Goal: Task Accomplishment & Management: Use online tool/utility

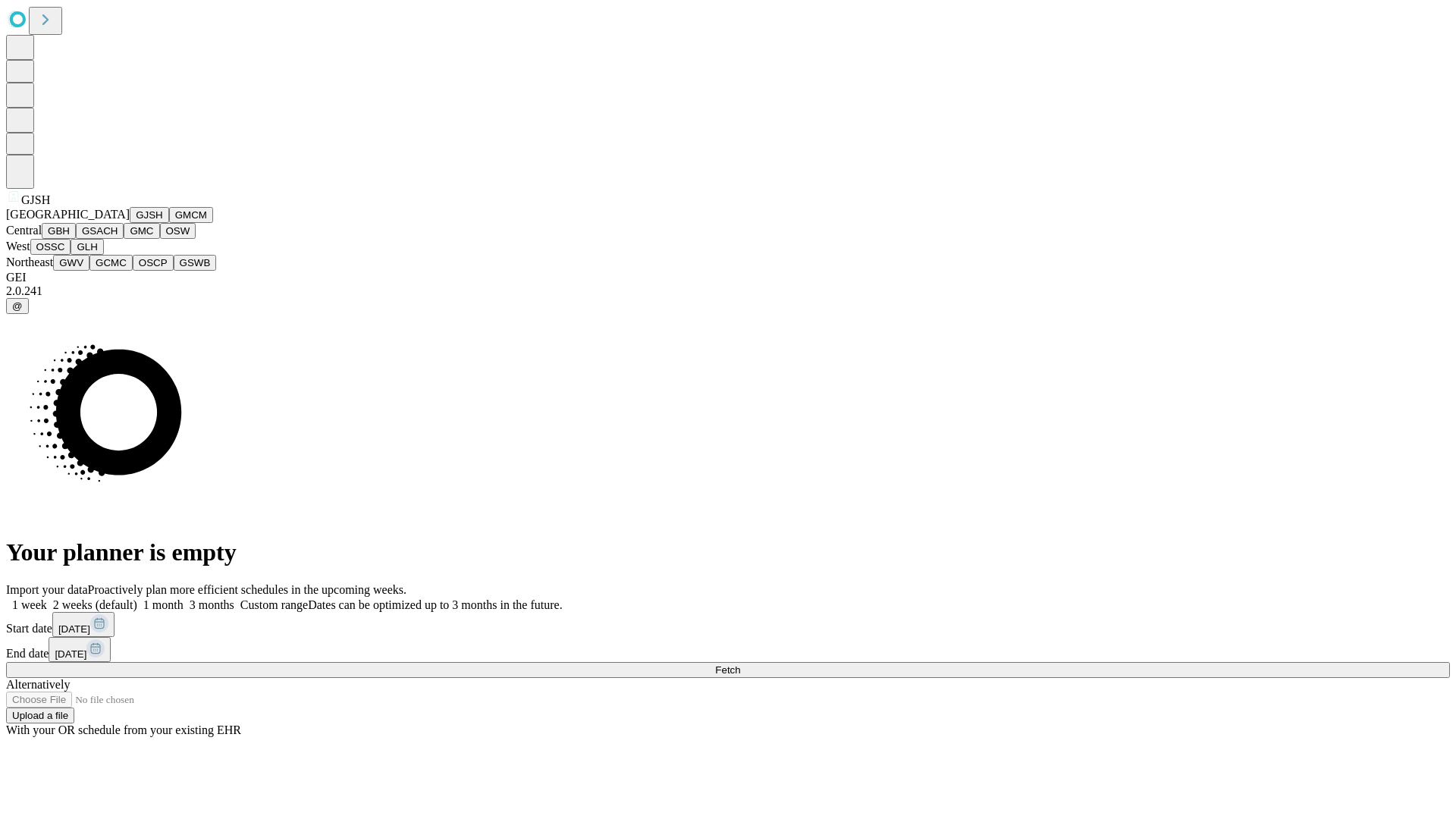
click at [129, 223] on button "GJSH" at bounding box center [149, 215] width 39 height 16
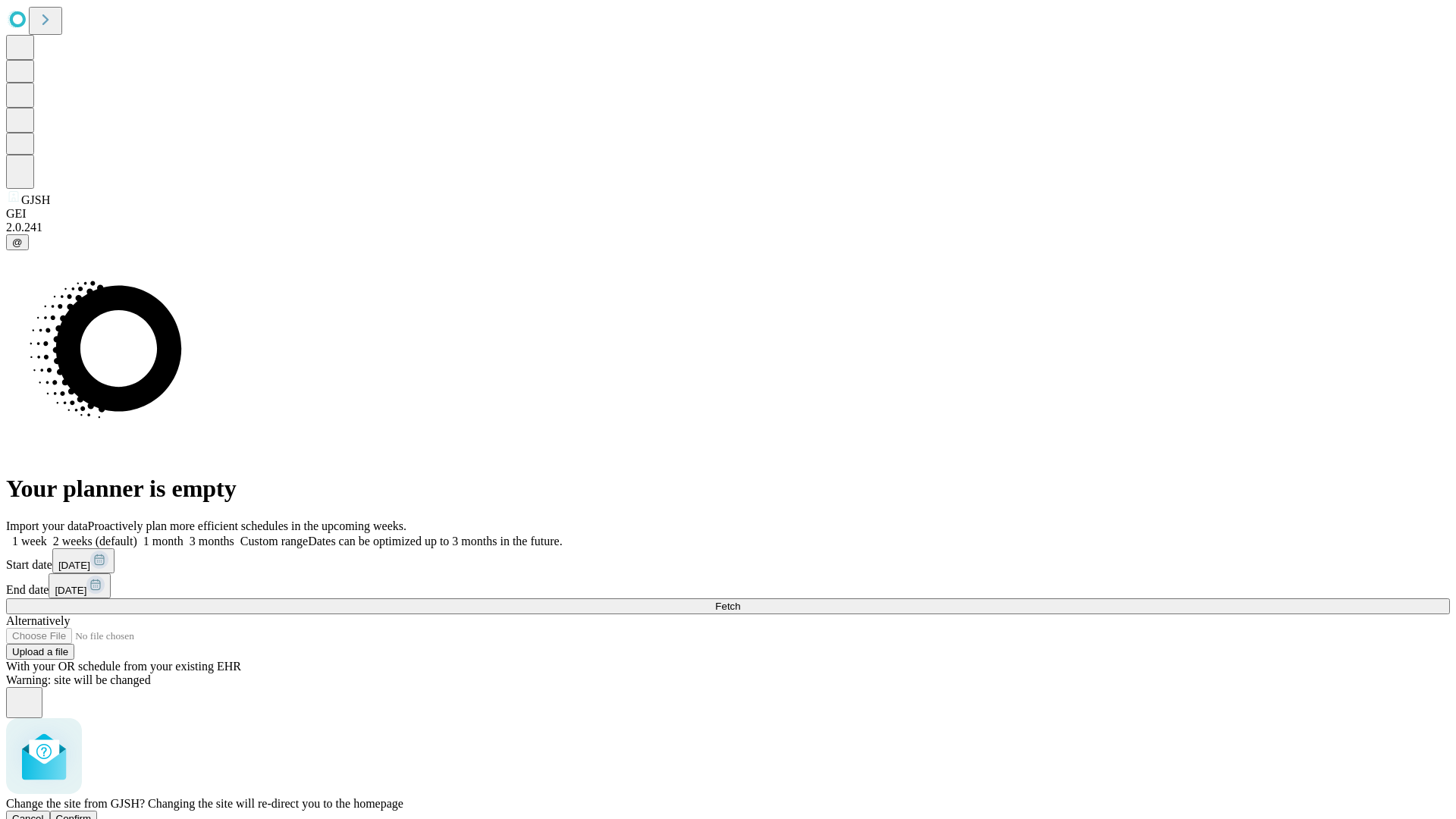
click at [92, 813] on span "Confirm" at bounding box center [74, 818] width 35 height 12
click at [137, 534] on label "2 weeks (default)" at bounding box center [92, 541] width 90 height 13
click at [740, 601] on span "Fetch" at bounding box center [728, 606] width 25 height 12
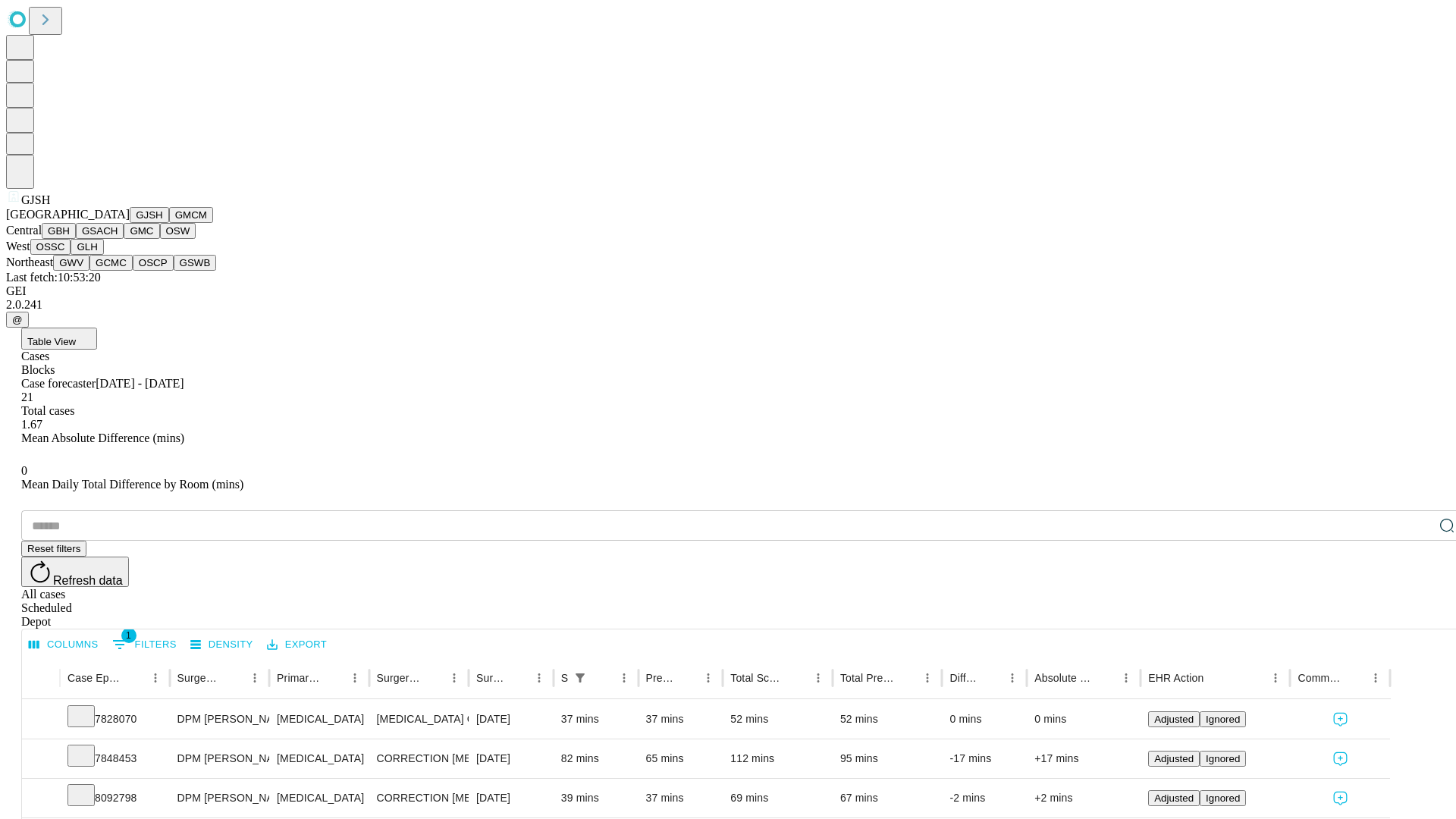
click at [169, 223] on button "GMCM" at bounding box center [191, 215] width 44 height 16
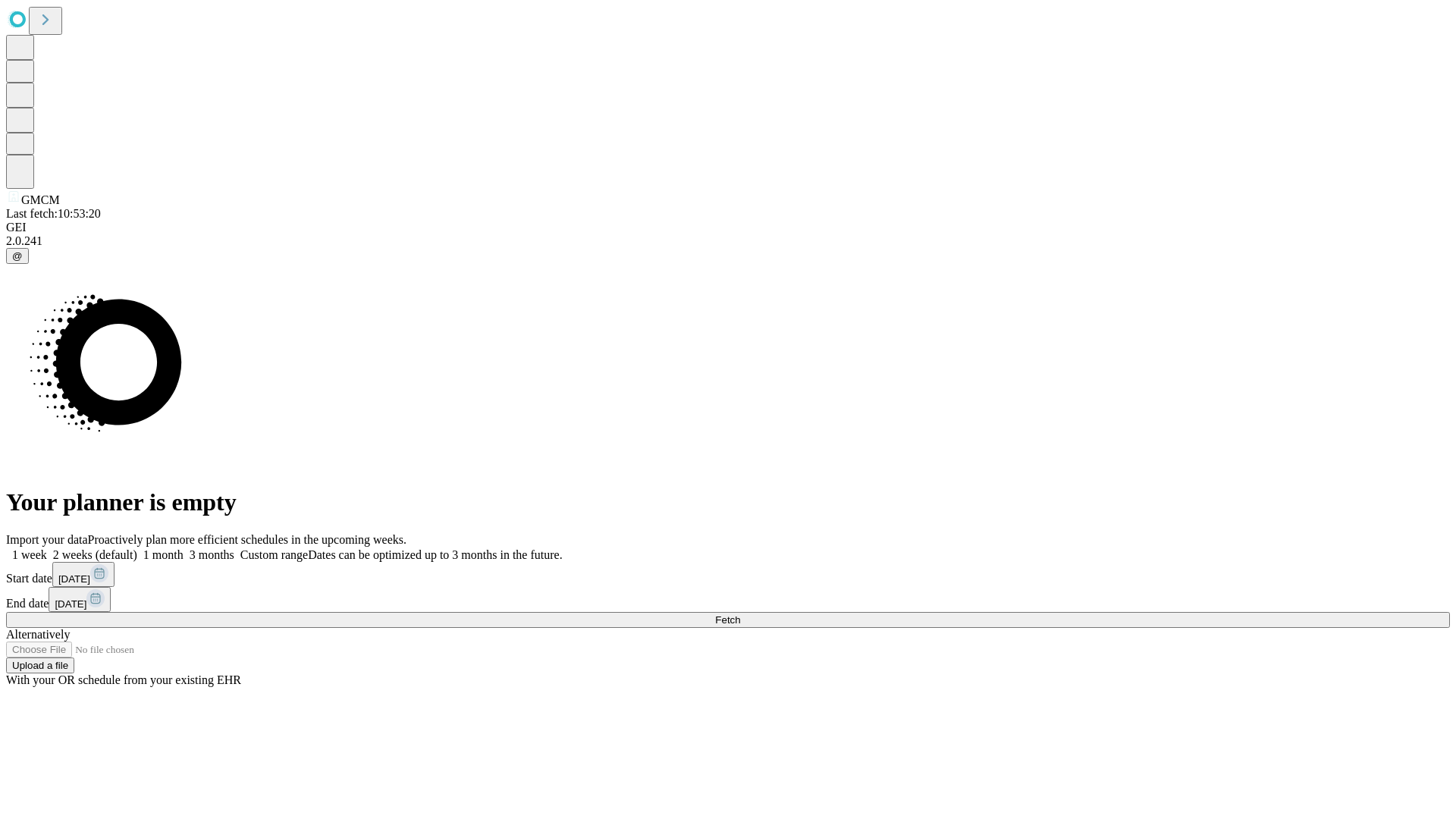
click at [137, 549] on label "2 weeks (default)" at bounding box center [92, 555] width 90 height 13
click at [740, 614] on span "Fetch" at bounding box center [728, 620] width 25 height 12
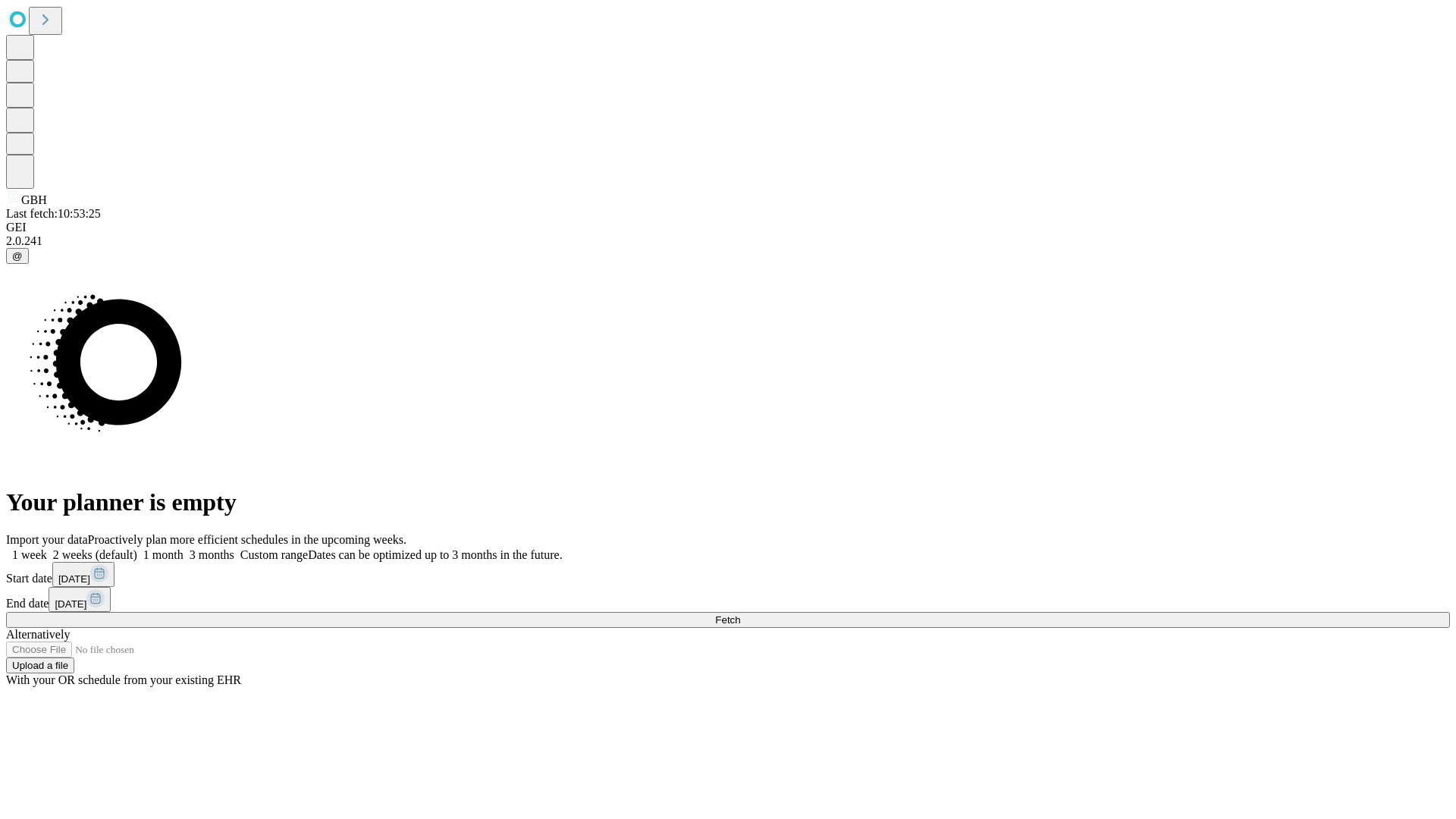
click at [137, 549] on label "2 weeks (default)" at bounding box center [92, 555] width 90 height 13
click at [740, 614] on span "Fetch" at bounding box center [728, 620] width 25 height 12
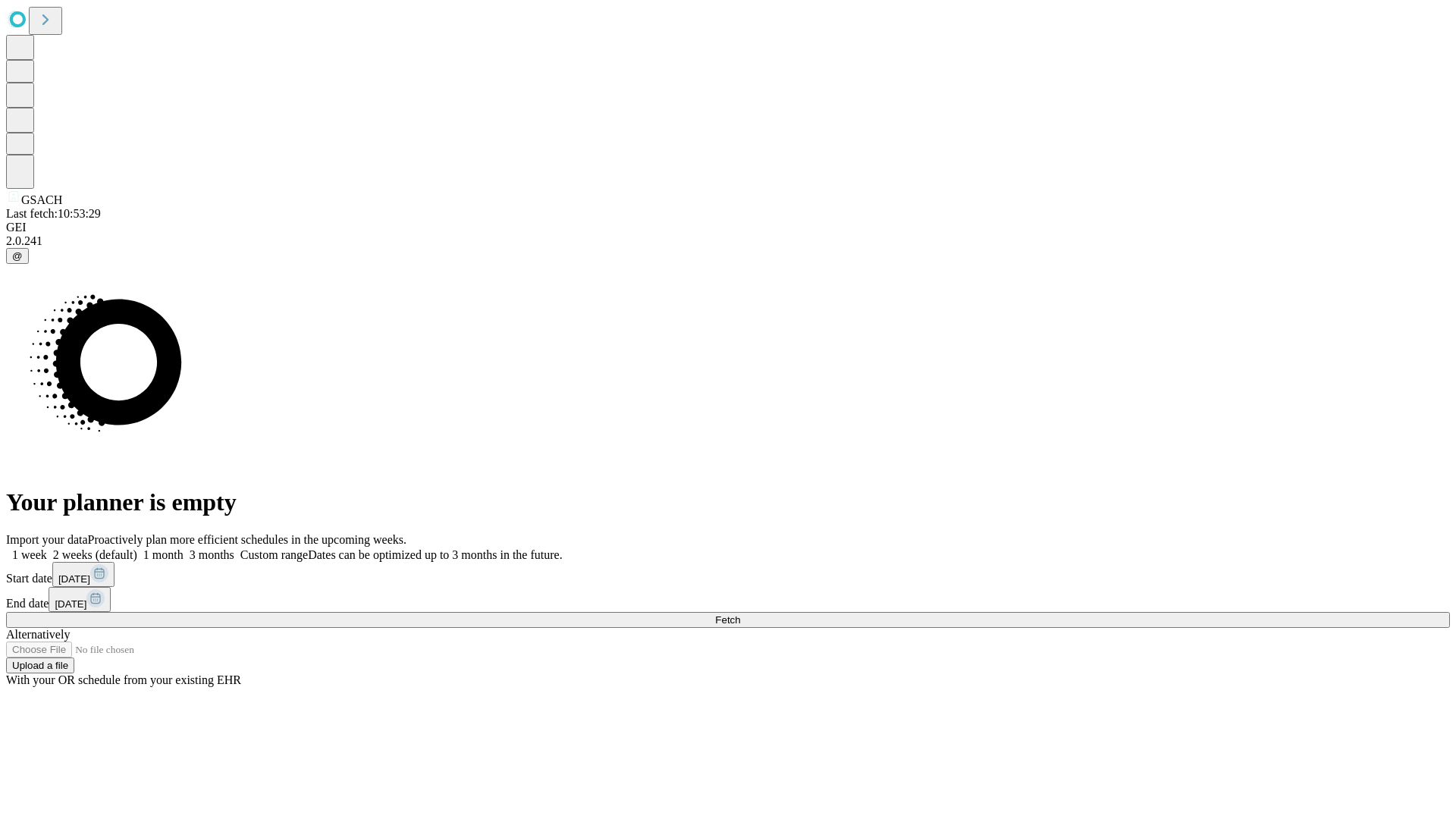
click at [137, 549] on label "2 weeks (default)" at bounding box center [92, 555] width 90 height 13
click at [740, 614] on span "Fetch" at bounding box center [728, 620] width 25 height 12
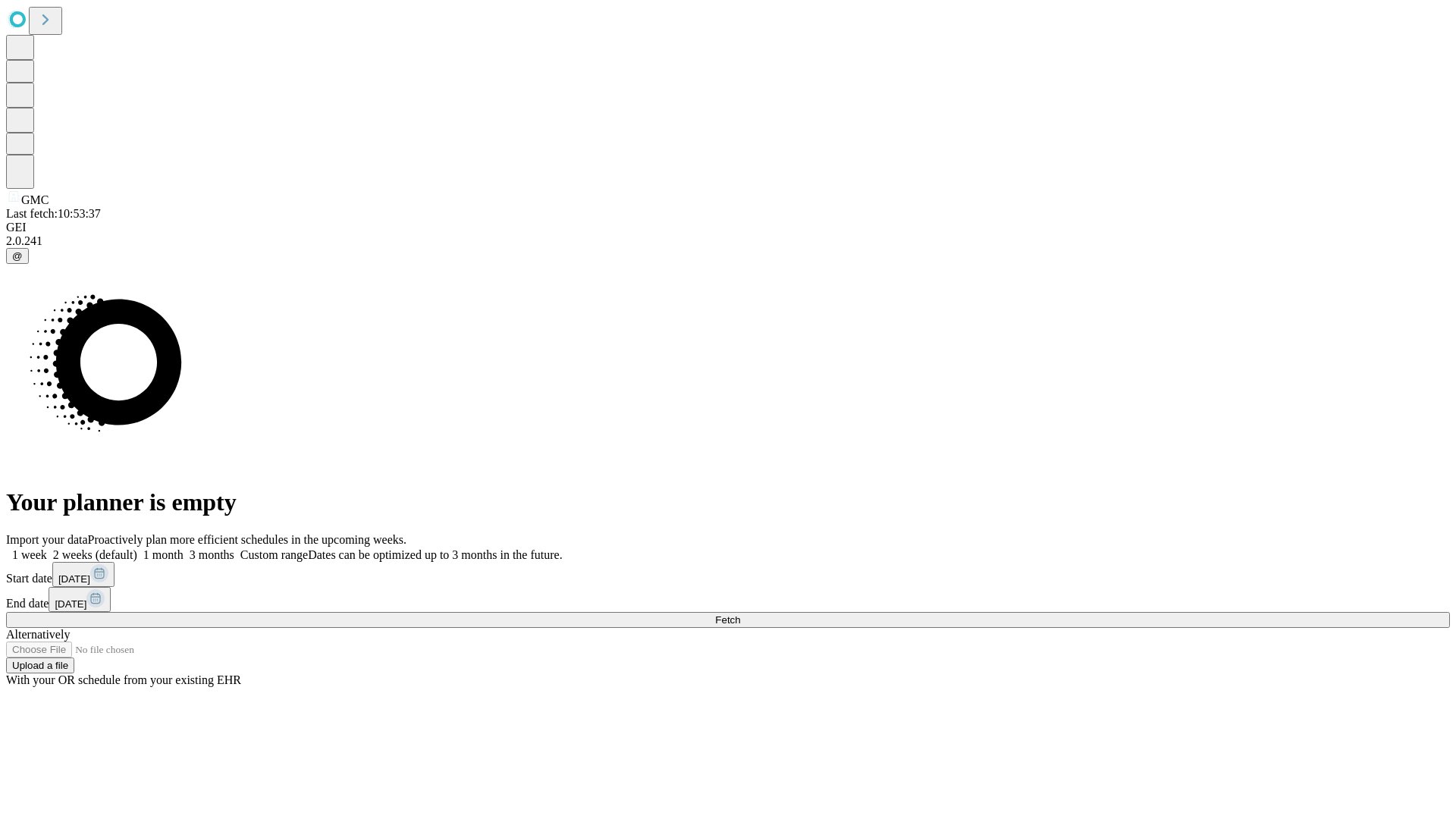
click at [137, 549] on label "2 weeks (default)" at bounding box center [92, 555] width 90 height 13
click at [740, 614] on span "Fetch" at bounding box center [728, 620] width 25 height 12
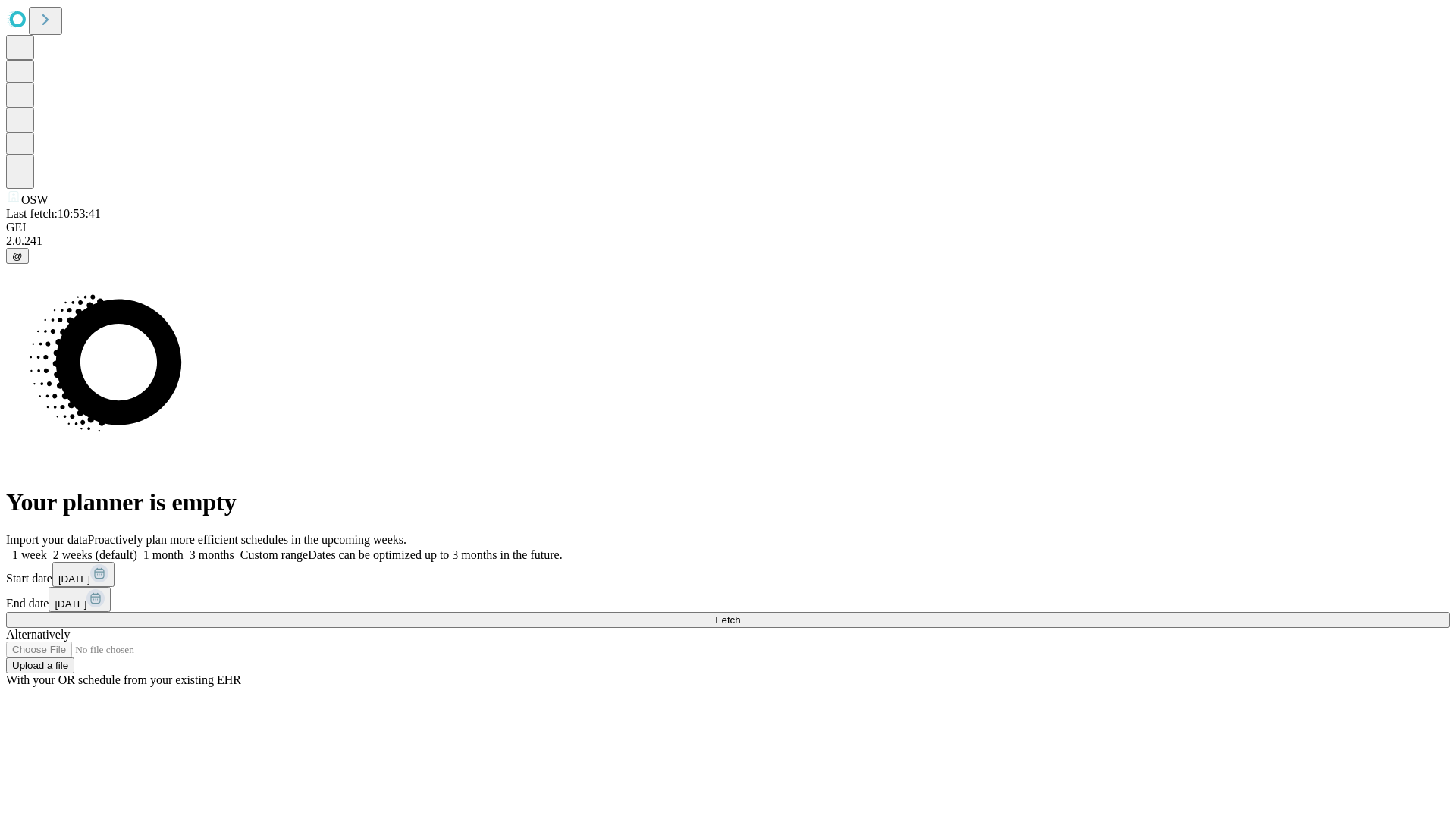
click at [137, 549] on label "2 weeks (default)" at bounding box center [92, 555] width 90 height 13
click at [740, 614] on span "Fetch" at bounding box center [728, 620] width 25 height 12
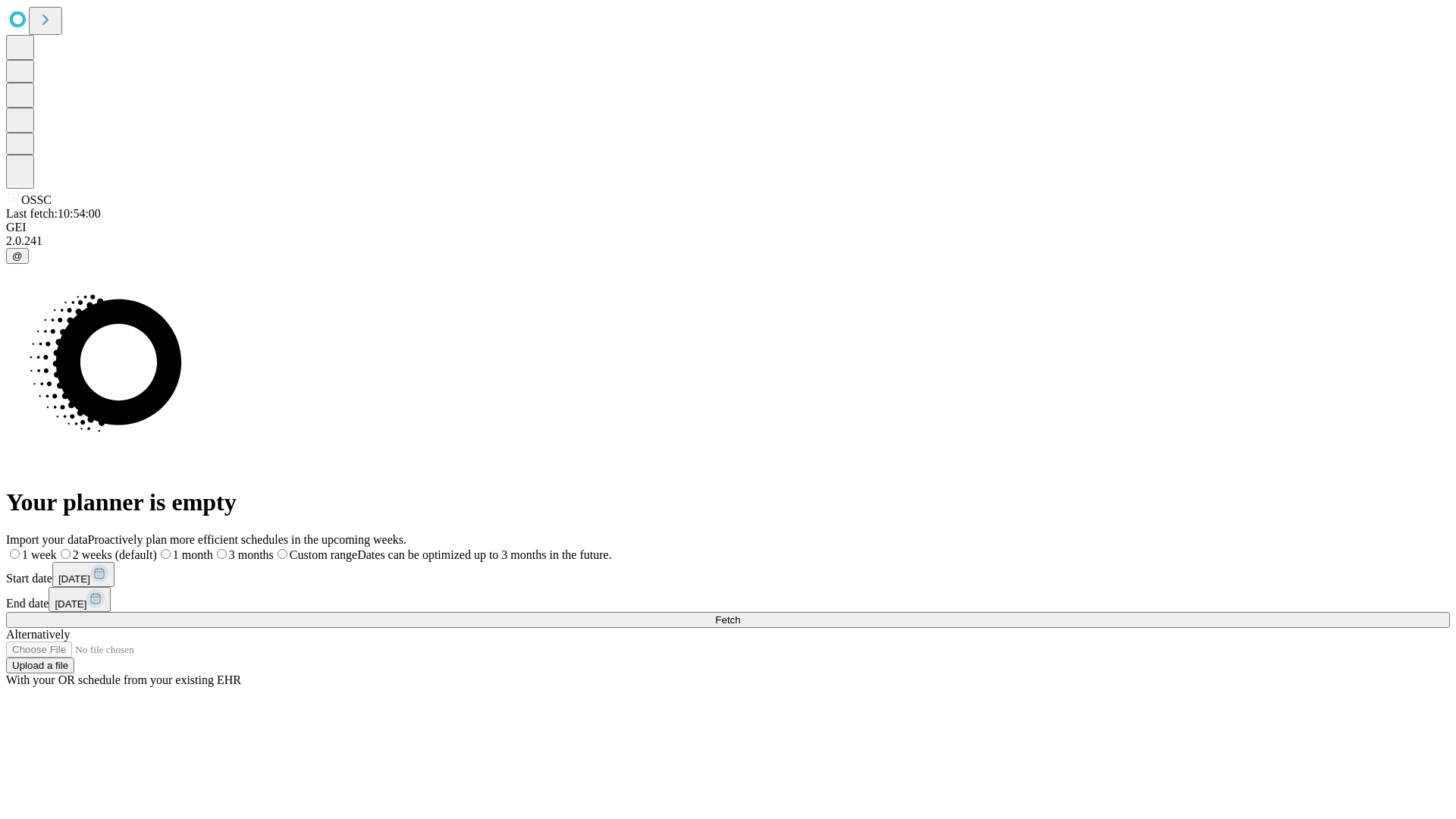
click at [157, 549] on label "2 weeks (default)" at bounding box center [106, 555] width 100 height 13
click at [740, 614] on span "Fetch" at bounding box center [728, 620] width 25 height 12
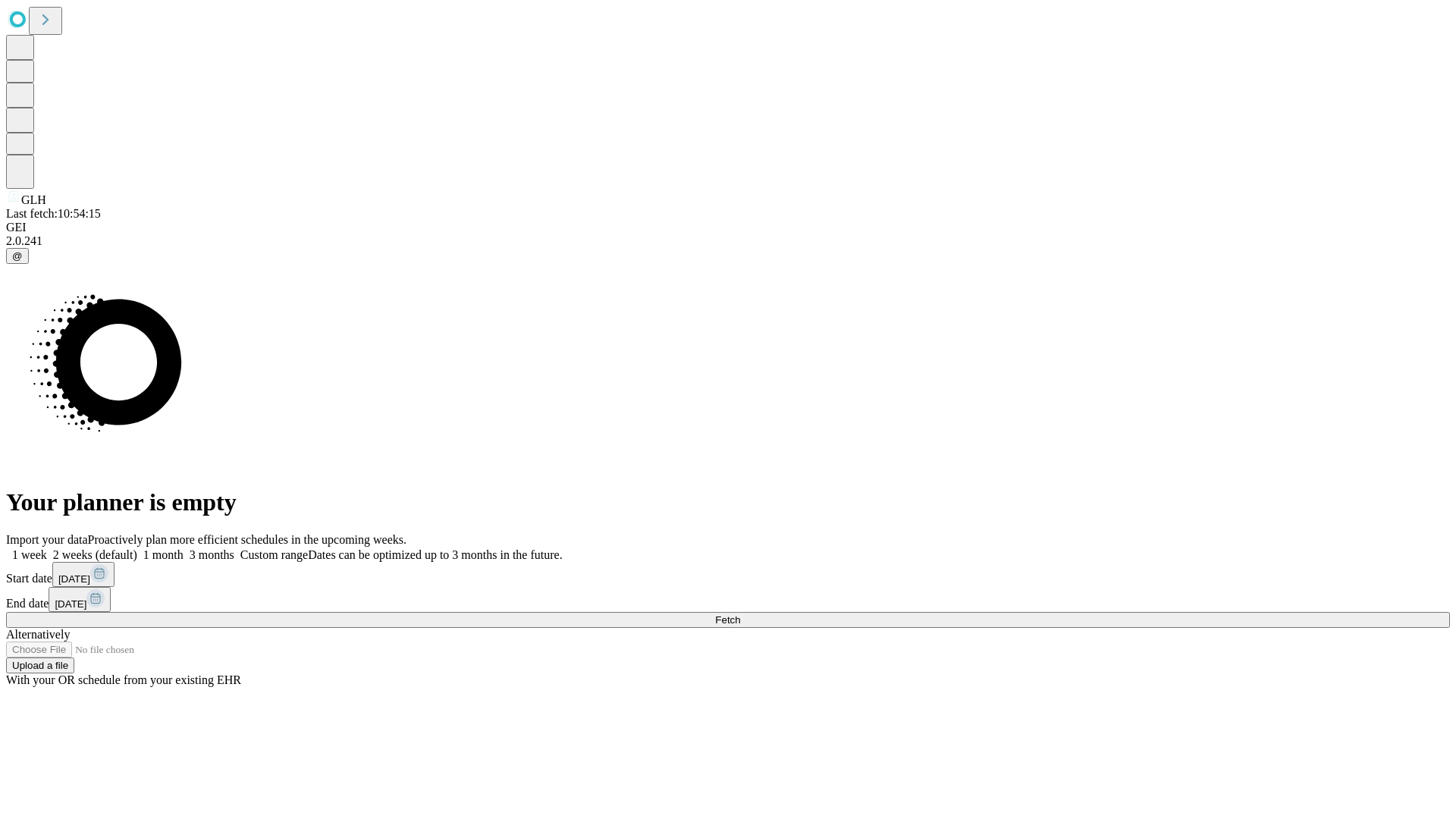
click at [137, 549] on label "2 weeks (default)" at bounding box center [92, 555] width 90 height 13
click at [740, 614] on span "Fetch" at bounding box center [728, 620] width 25 height 12
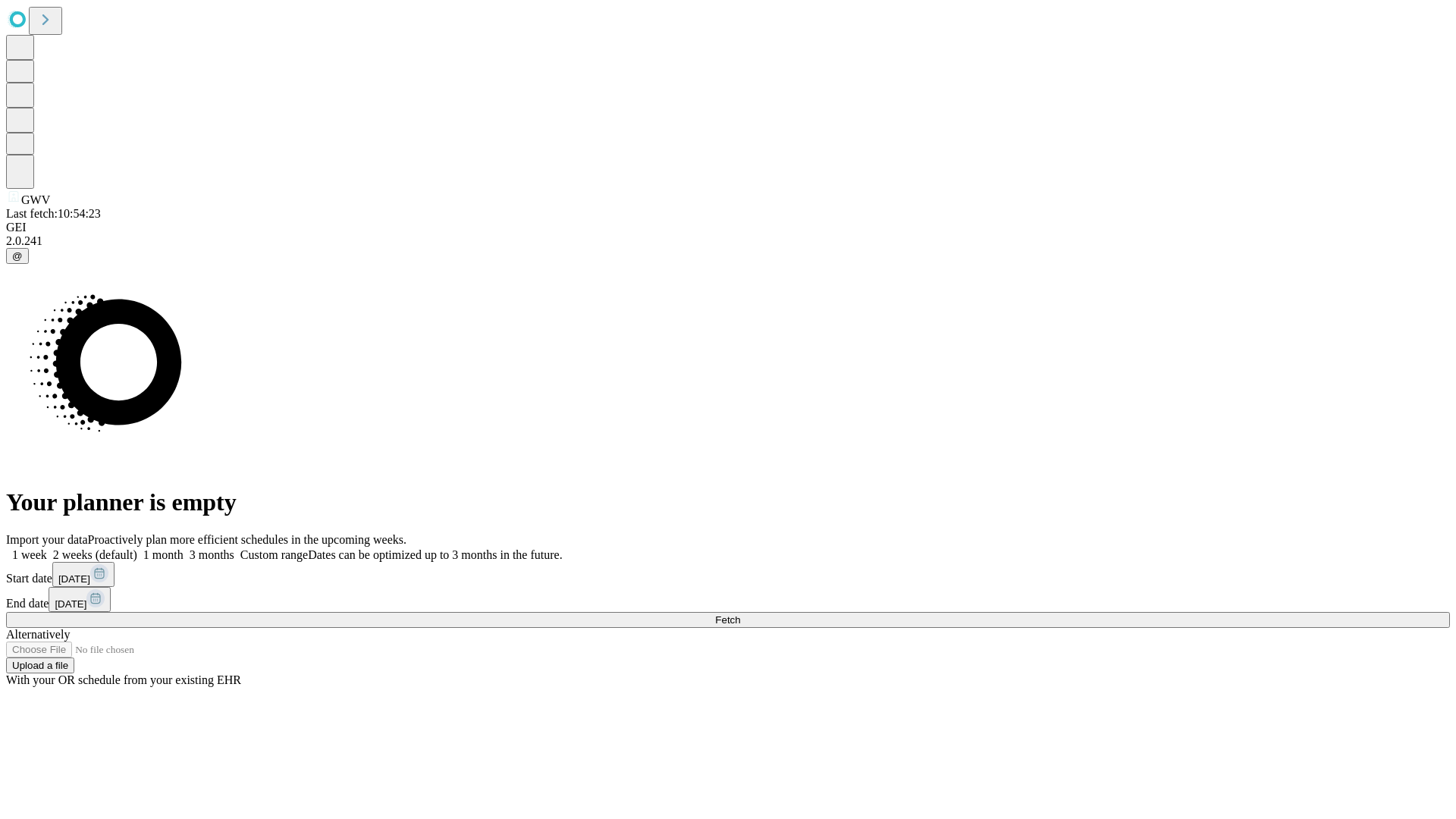
click at [137, 549] on label "2 weeks (default)" at bounding box center [92, 555] width 90 height 13
click at [740, 614] on span "Fetch" at bounding box center [728, 620] width 25 height 12
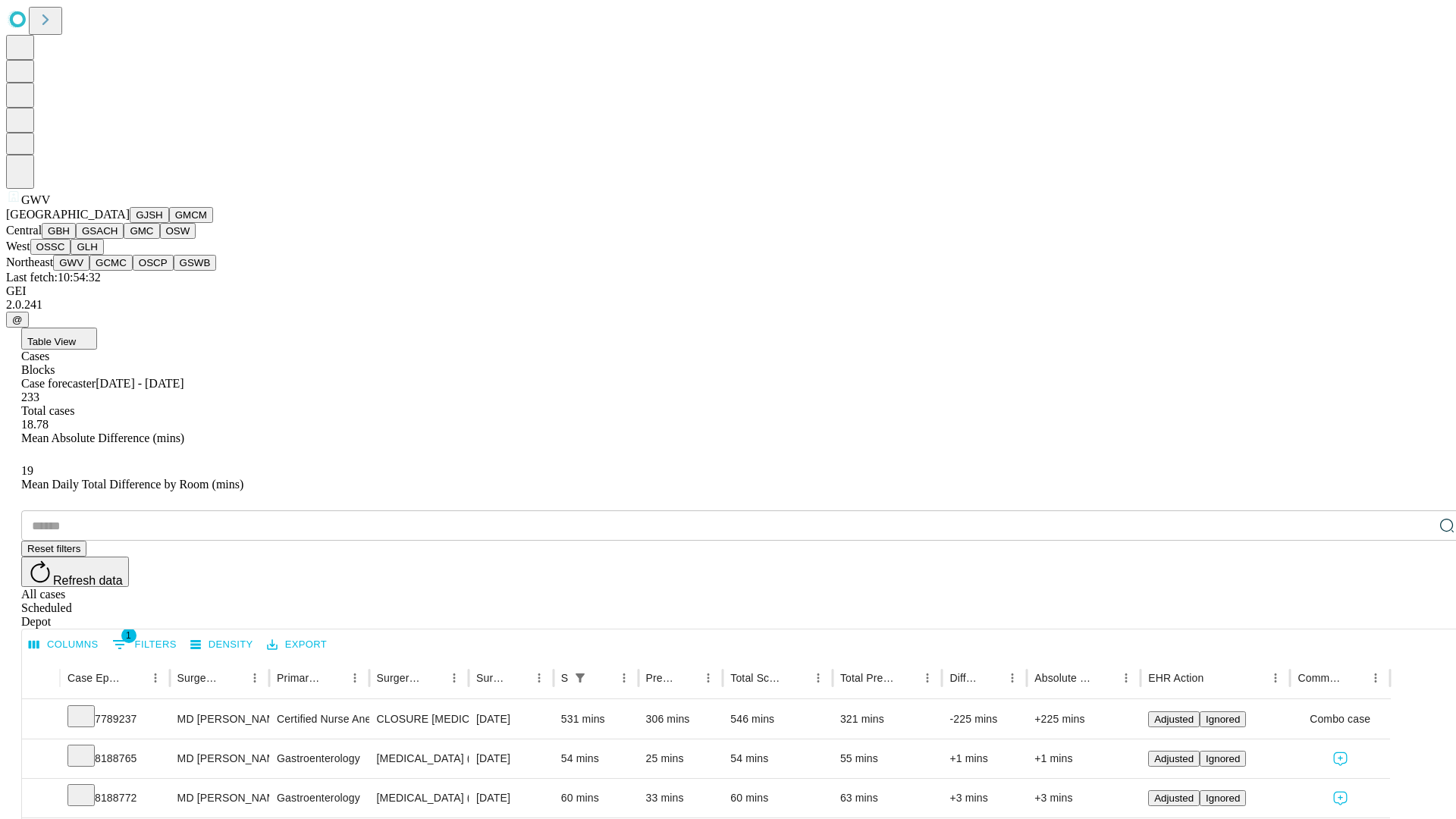
click at [118, 270] on button "GCMC" at bounding box center [111, 263] width 43 height 16
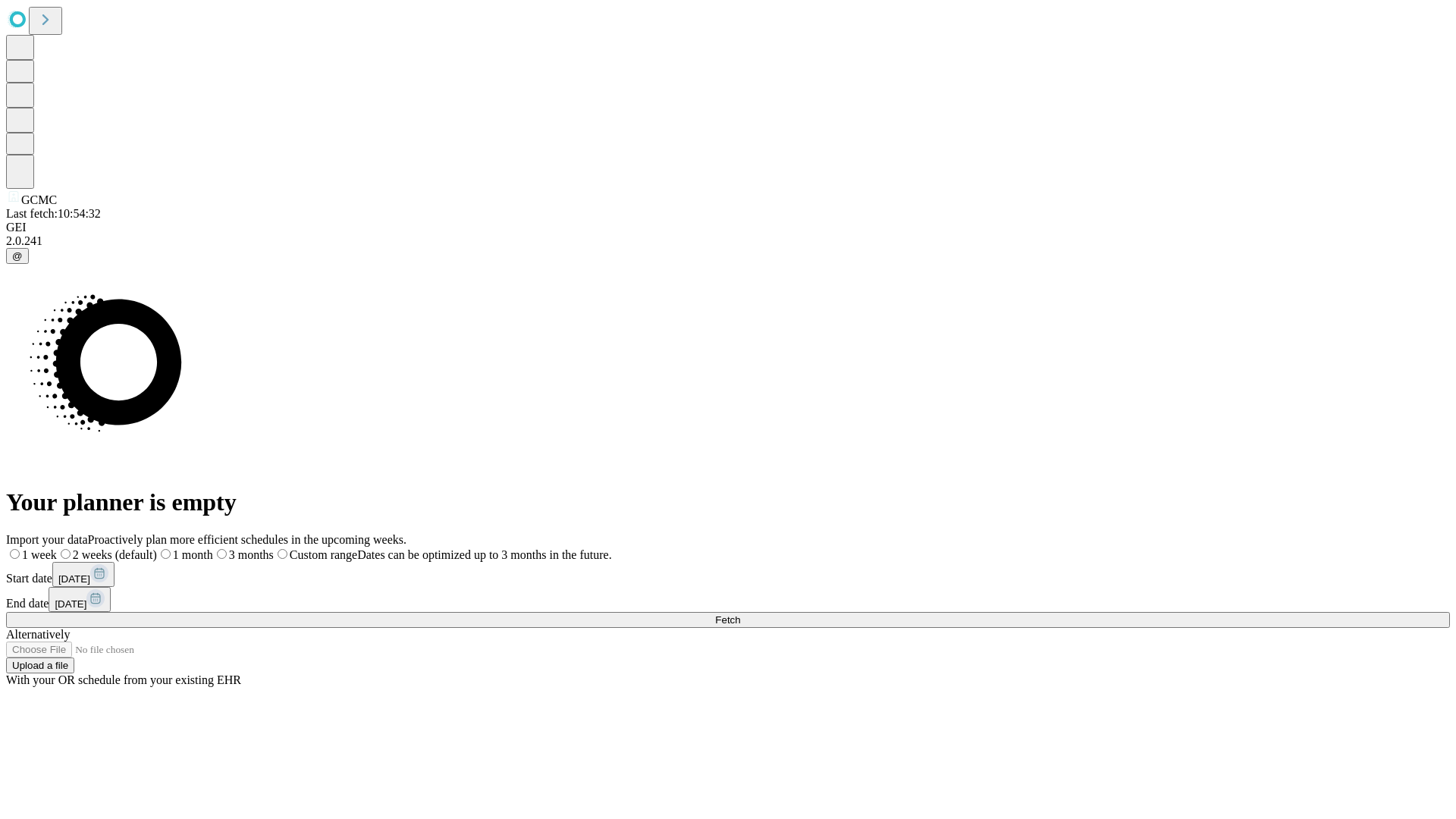
click at [157, 549] on label "2 weeks (default)" at bounding box center [106, 555] width 100 height 13
click at [740, 614] on span "Fetch" at bounding box center [728, 620] width 25 height 12
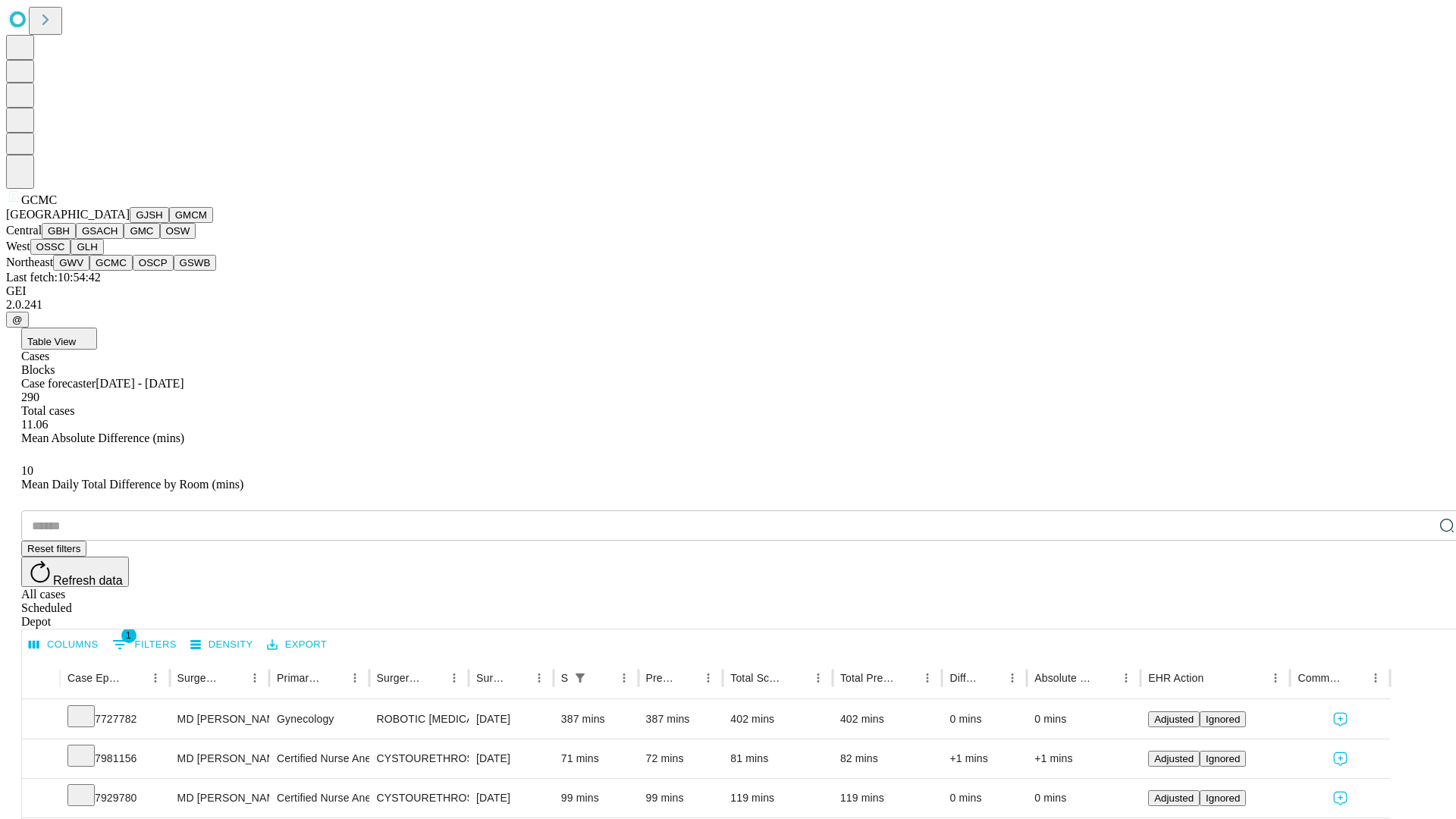
click at [133, 270] on button "OSCP" at bounding box center [153, 263] width 41 height 16
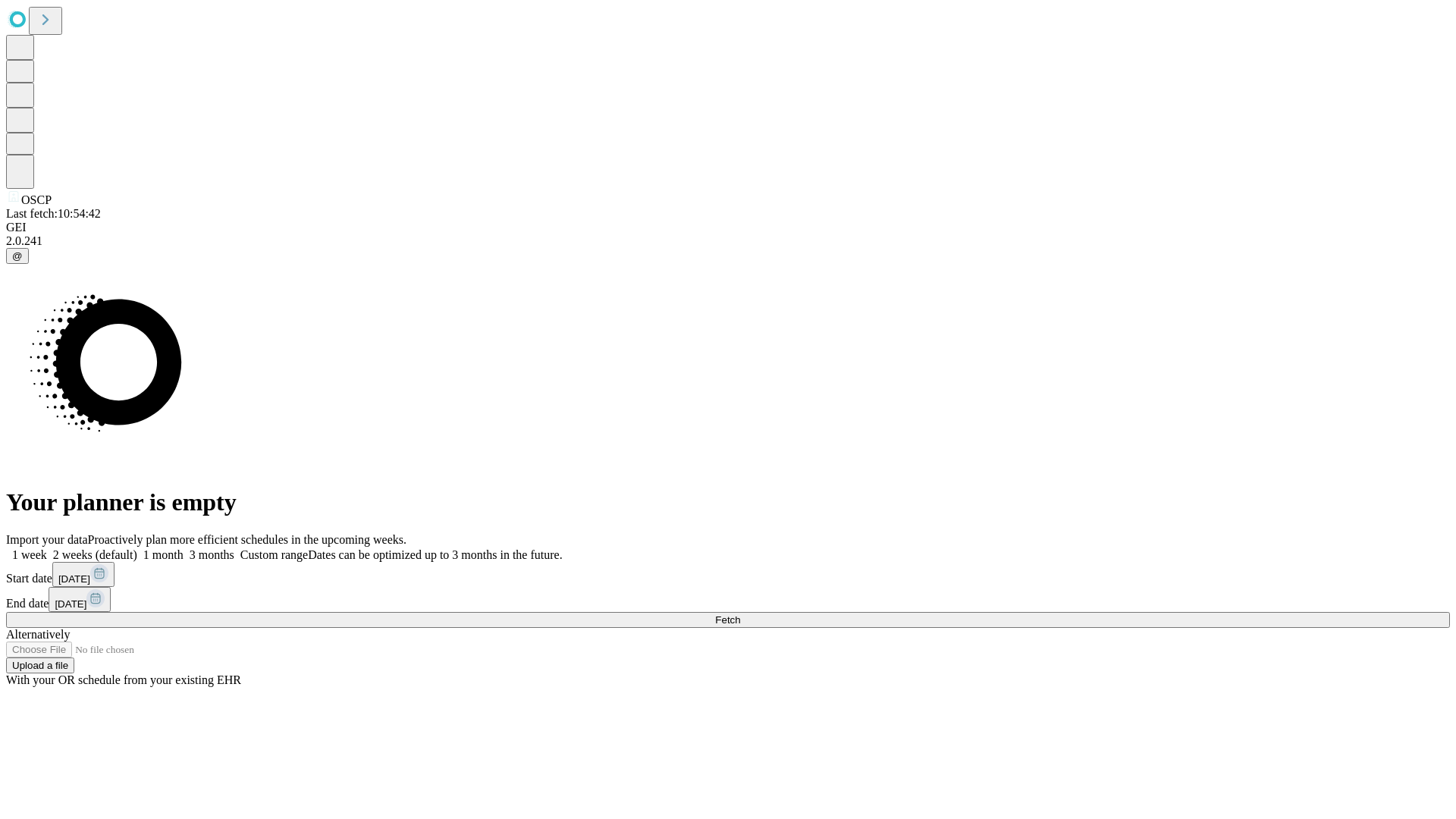
click at [137, 549] on label "2 weeks (default)" at bounding box center [92, 555] width 90 height 13
click at [740, 614] on span "Fetch" at bounding box center [728, 620] width 25 height 12
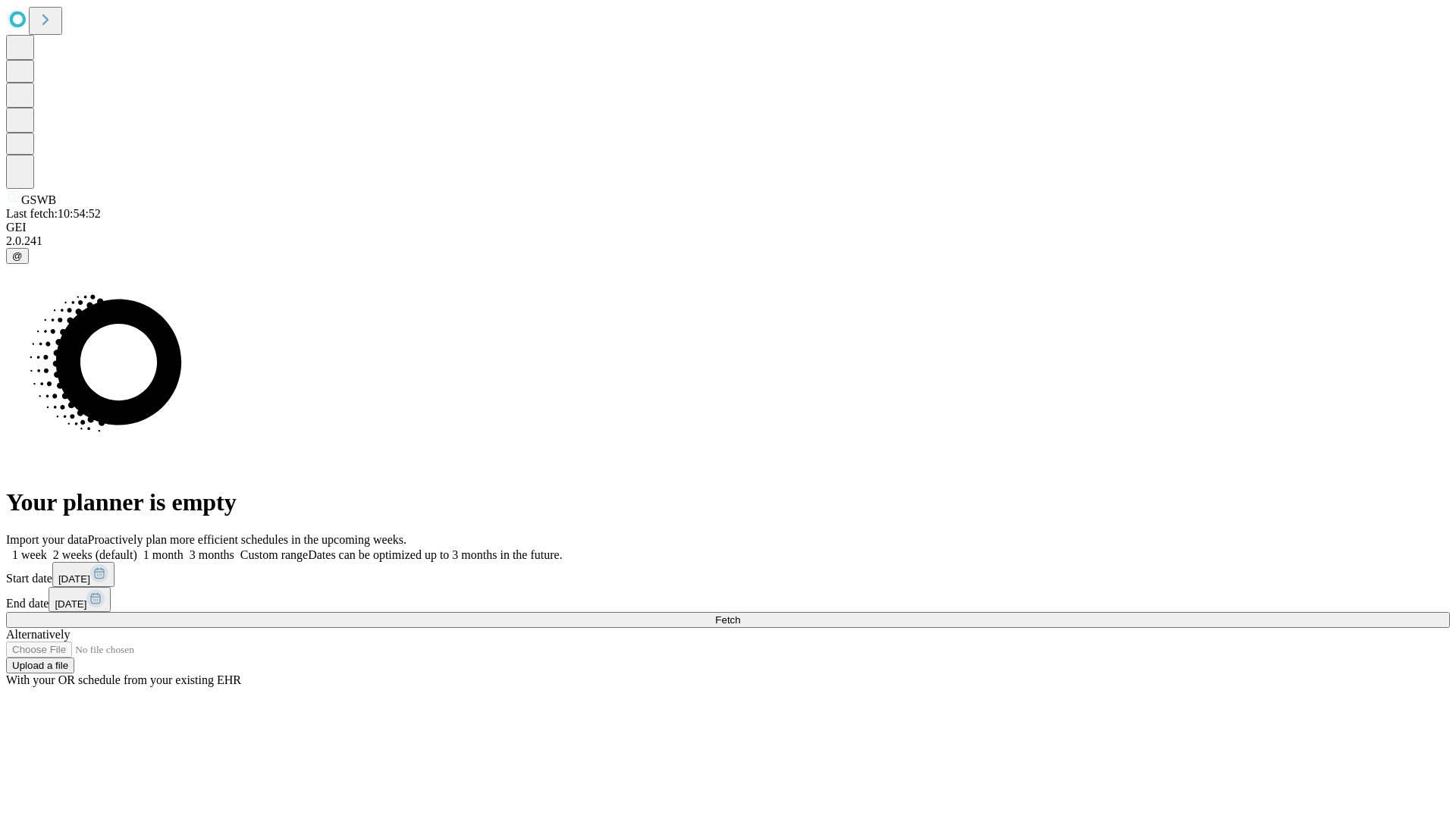
click at [137, 549] on label "2 weeks (default)" at bounding box center [92, 555] width 90 height 13
click at [740, 614] on span "Fetch" at bounding box center [728, 620] width 25 height 12
